Goal: Task Accomplishment & Management: Use online tool/utility

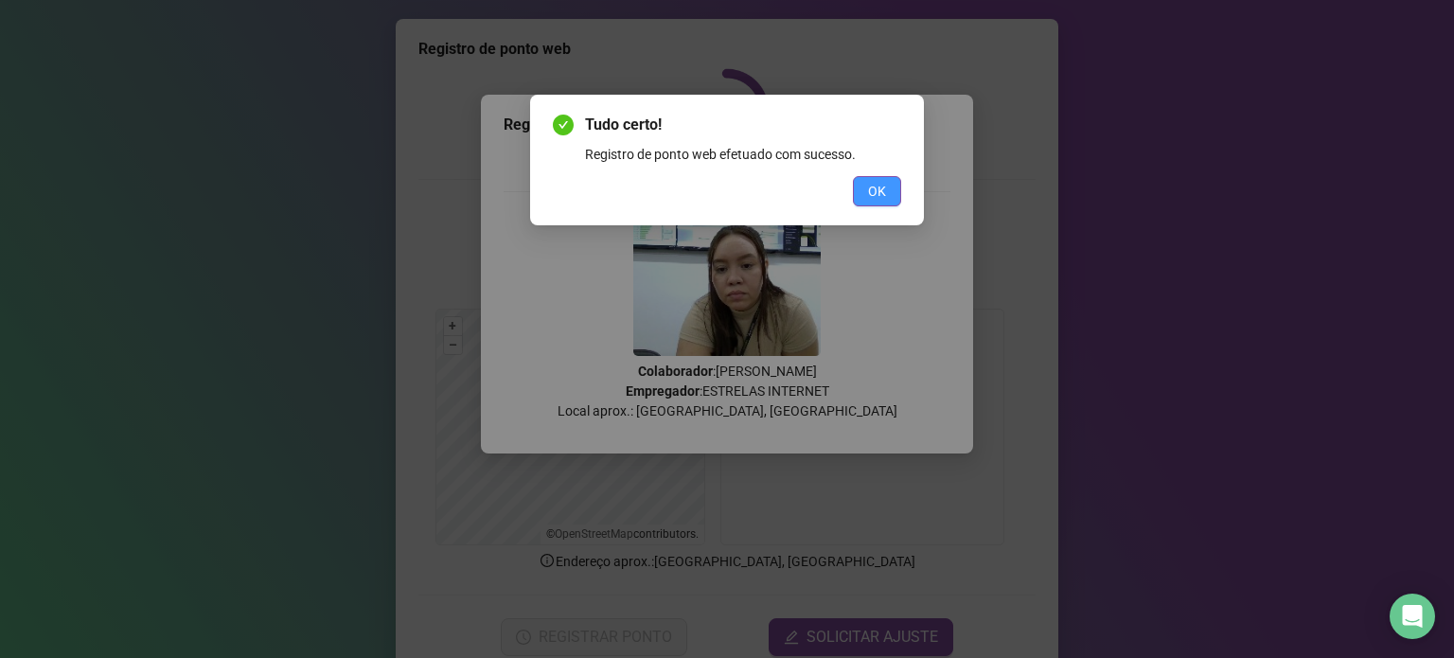
click at [885, 180] on button "OK" at bounding box center [877, 191] width 48 height 30
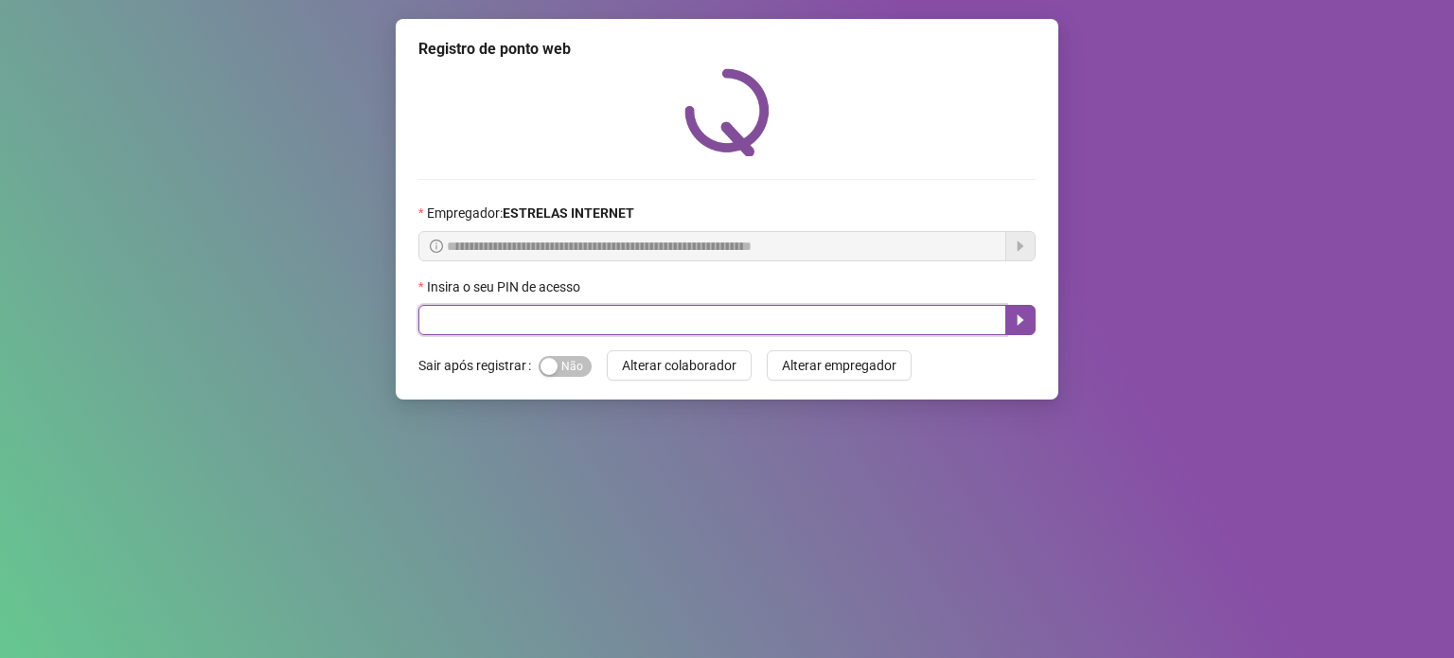
click at [652, 327] on input "text" at bounding box center [712, 320] width 588 height 30
type input "*****"
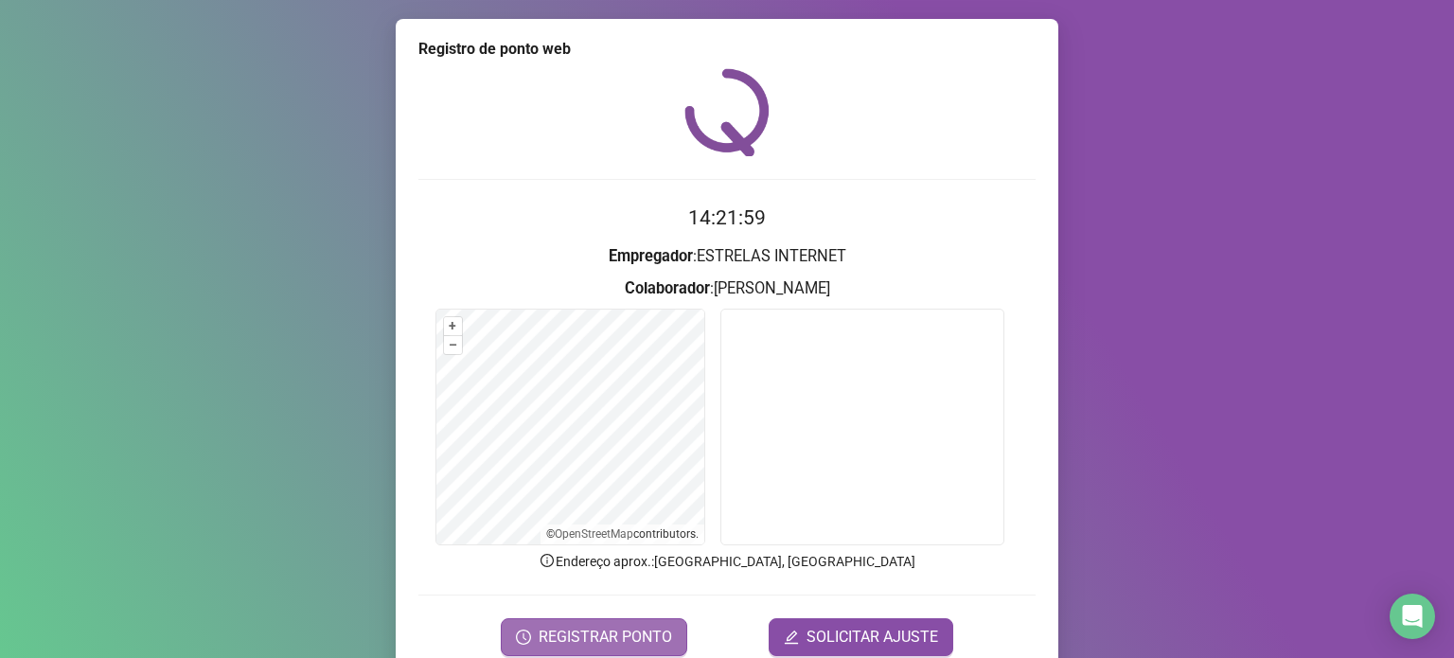
click at [620, 639] on span "REGISTRAR PONTO" at bounding box center [605, 637] width 133 height 23
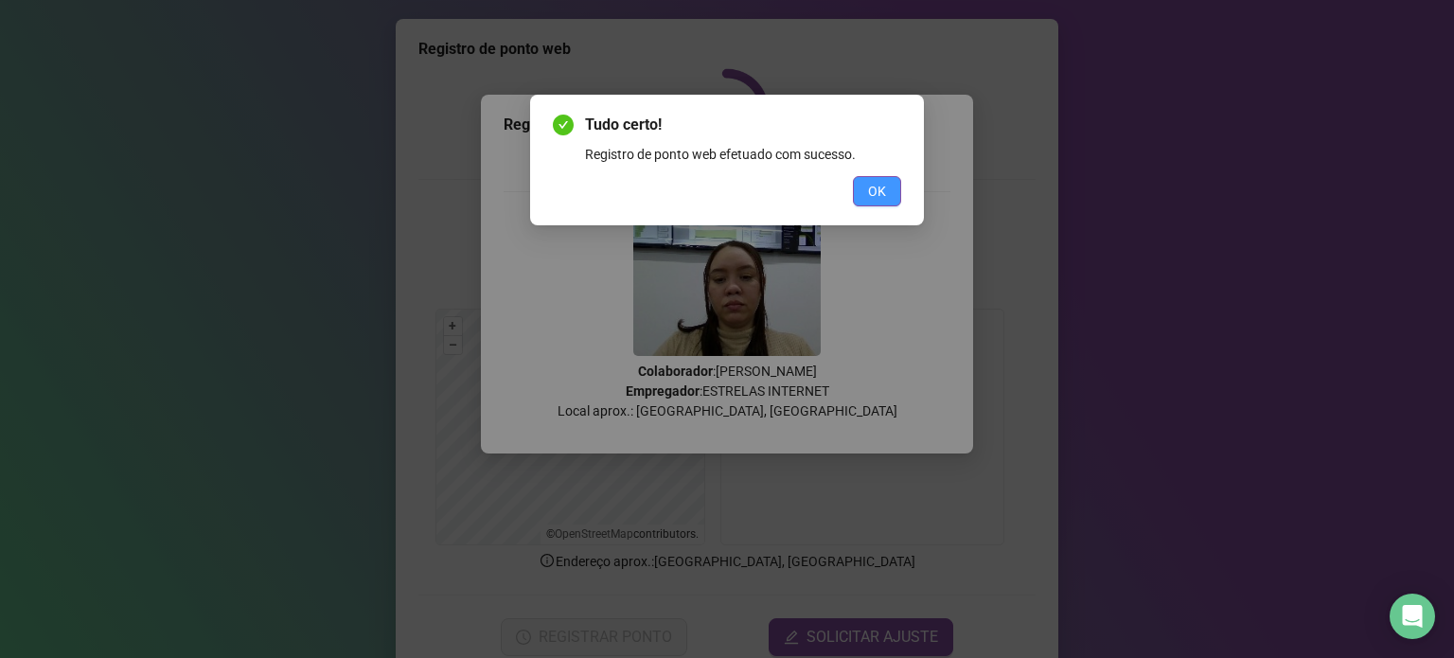
click at [881, 186] on span "OK" at bounding box center [877, 191] width 18 height 21
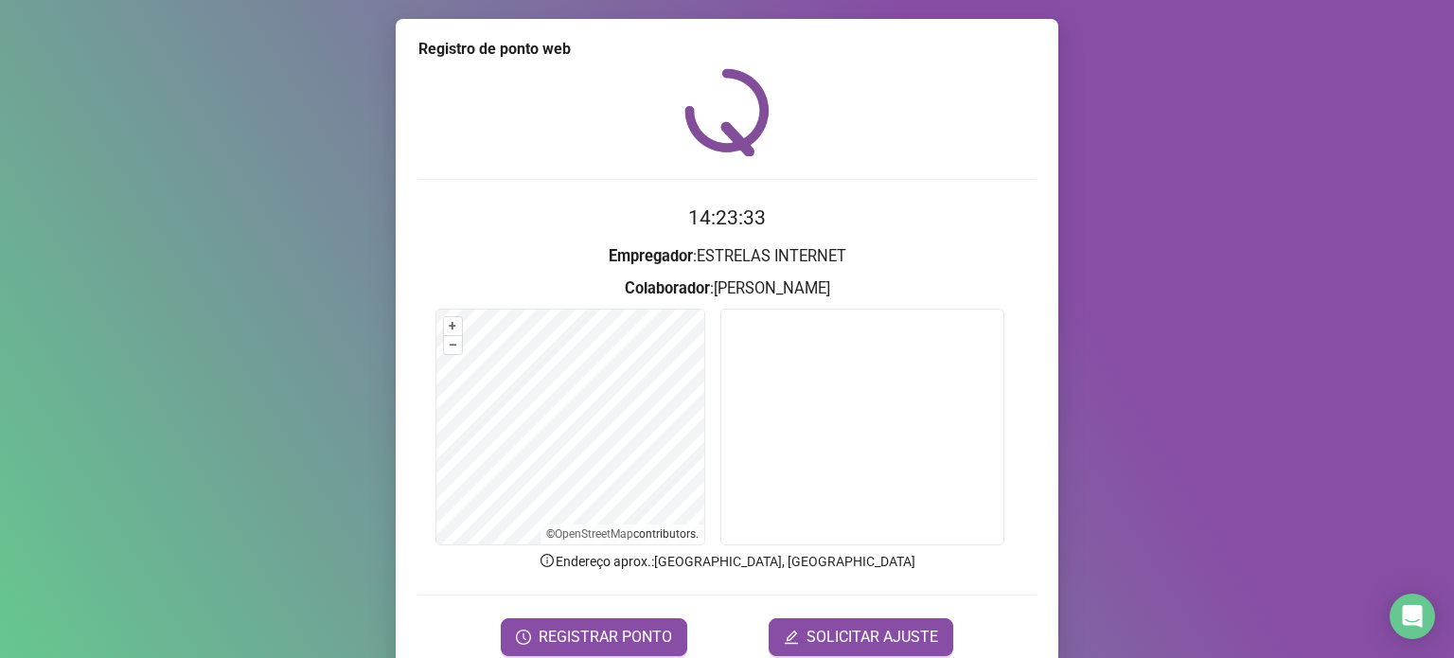
click at [240, 242] on div "Registro de ponto web 14:23:33 Empregador : ESTRELAS INTERNET Colaborador : EVE…" at bounding box center [727, 329] width 1454 height 658
